Goal: Task Accomplishment & Management: Use online tool/utility

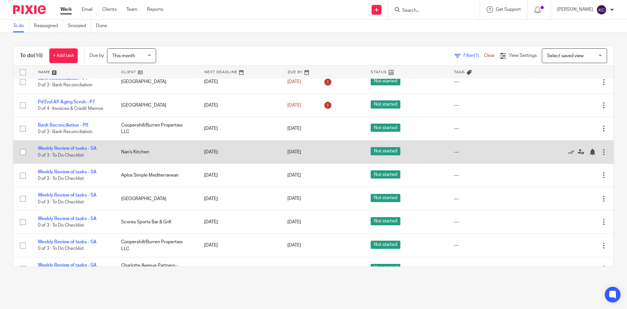
scroll to position [98, 0]
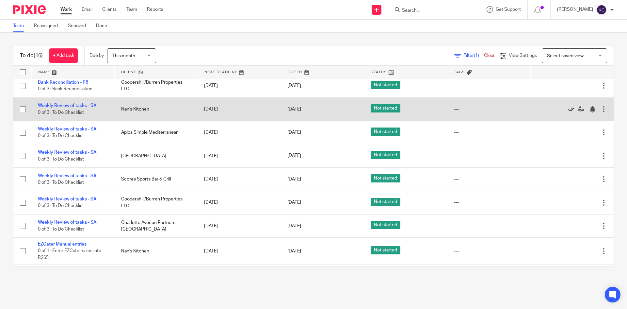
click at [568, 109] on icon at bounding box center [571, 109] width 7 height 7
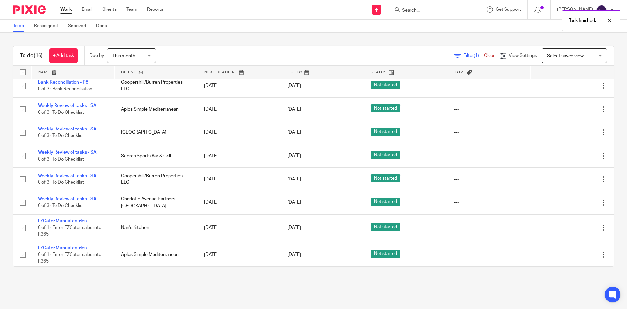
click at [568, 109] on icon at bounding box center [571, 109] width 7 height 7
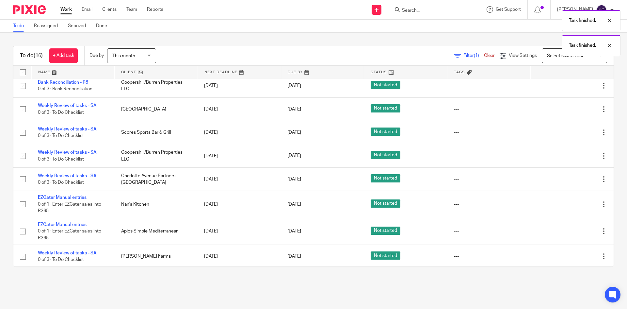
click at [568, 109] on icon at bounding box center [571, 109] width 7 height 7
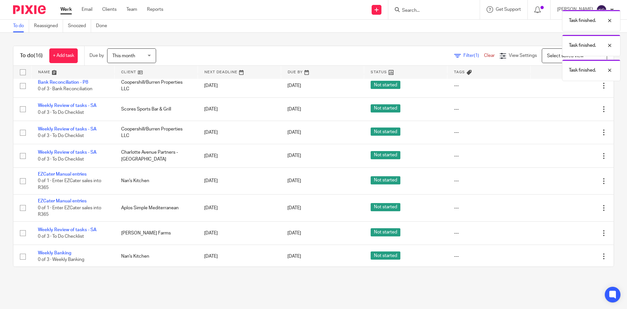
click at [568, 109] on icon at bounding box center [571, 109] width 7 height 7
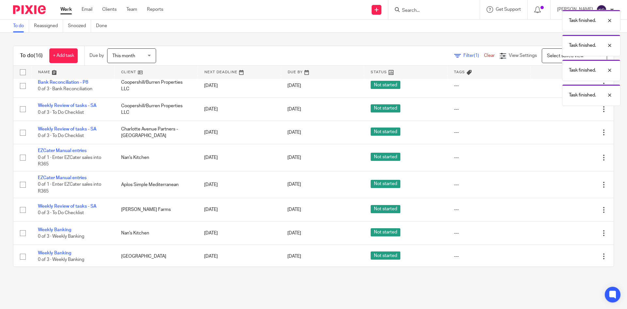
click at [568, 109] on icon at bounding box center [571, 109] width 7 height 7
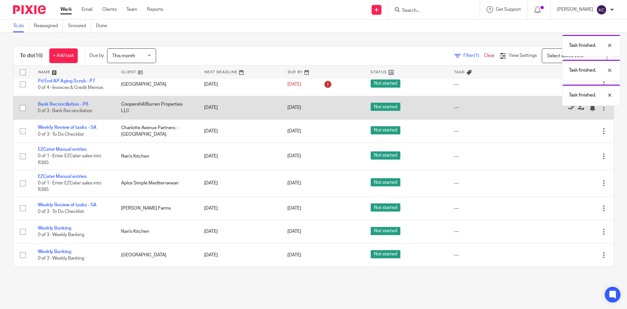
click at [568, 109] on icon at bounding box center [571, 108] width 7 height 7
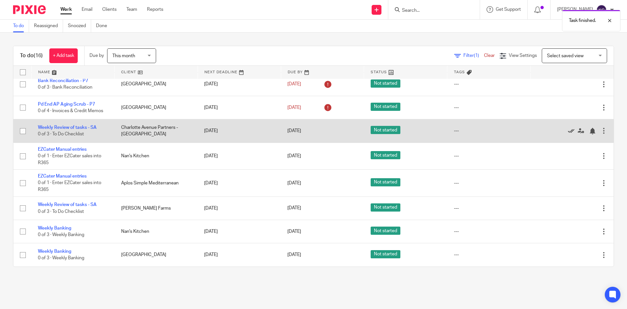
click at [568, 130] on icon at bounding box center [571, 131] width 7 height 7
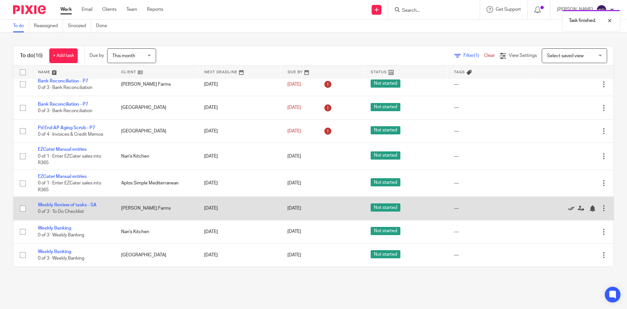
click at [568, 208] on icon at bounding box center [571, 208] width 7 height 7
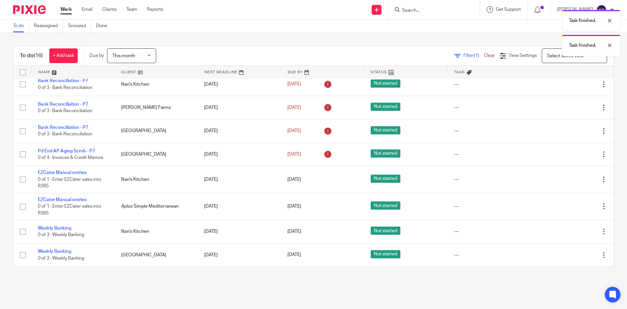
scroll to position [6, 0]
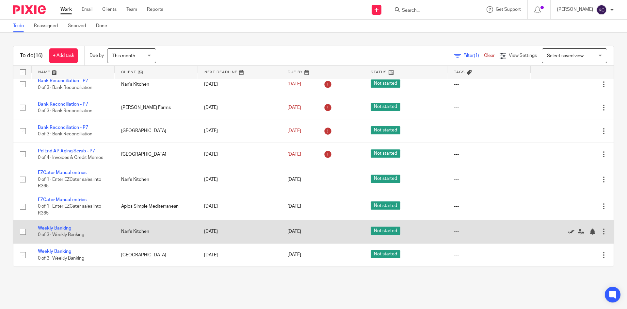
click at [568, 233] on icon at bounding box center [571, 231] width 7 height 7
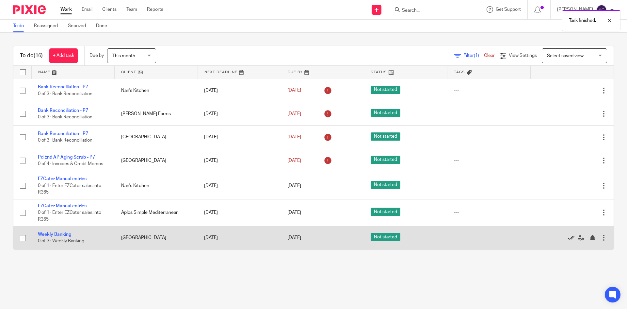
click at [568, 238] on icon at bounding box center [571, 237] width 7 height 7
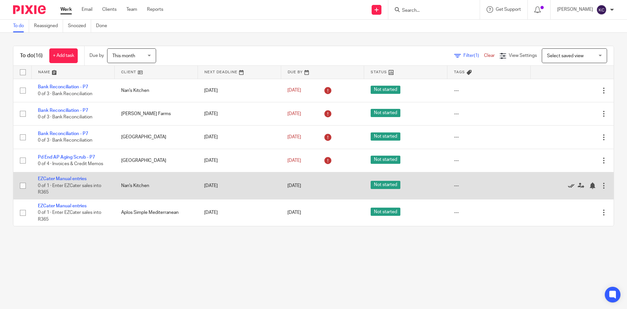
click at [568, 184] on icon at bounding box center [571, 185] width 7 height 7
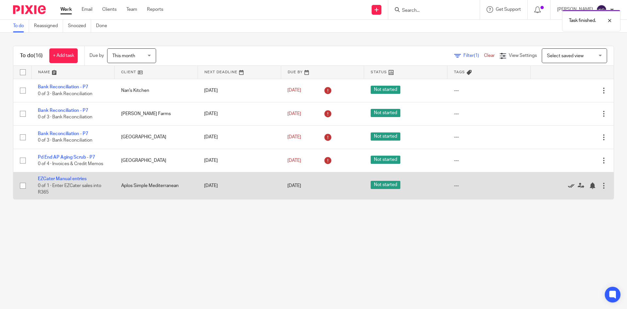
click at [568, 187] on icon at bounding box center [571, 185] width 7 height 7
